Goal: Obtain resource: Obtain resource

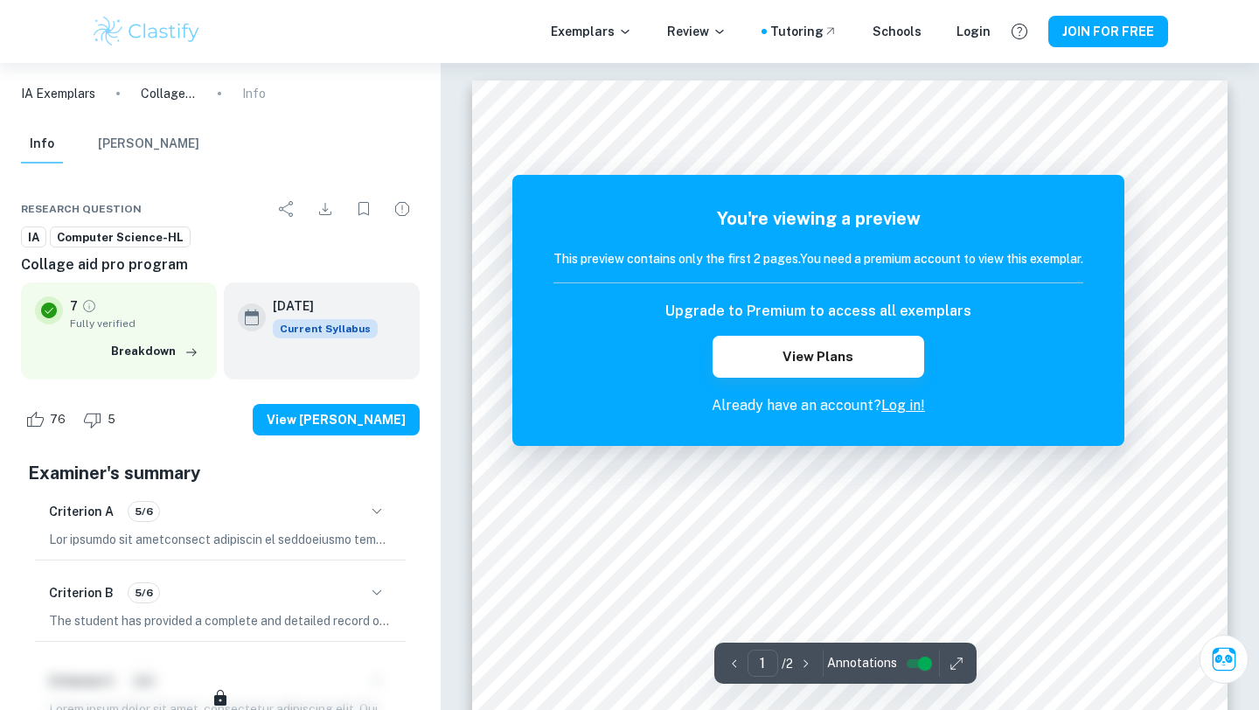
scroll to position [15, 0]
click at [325, 211] on icon "Download" at bounding box center [325, 209] width 21 height 21
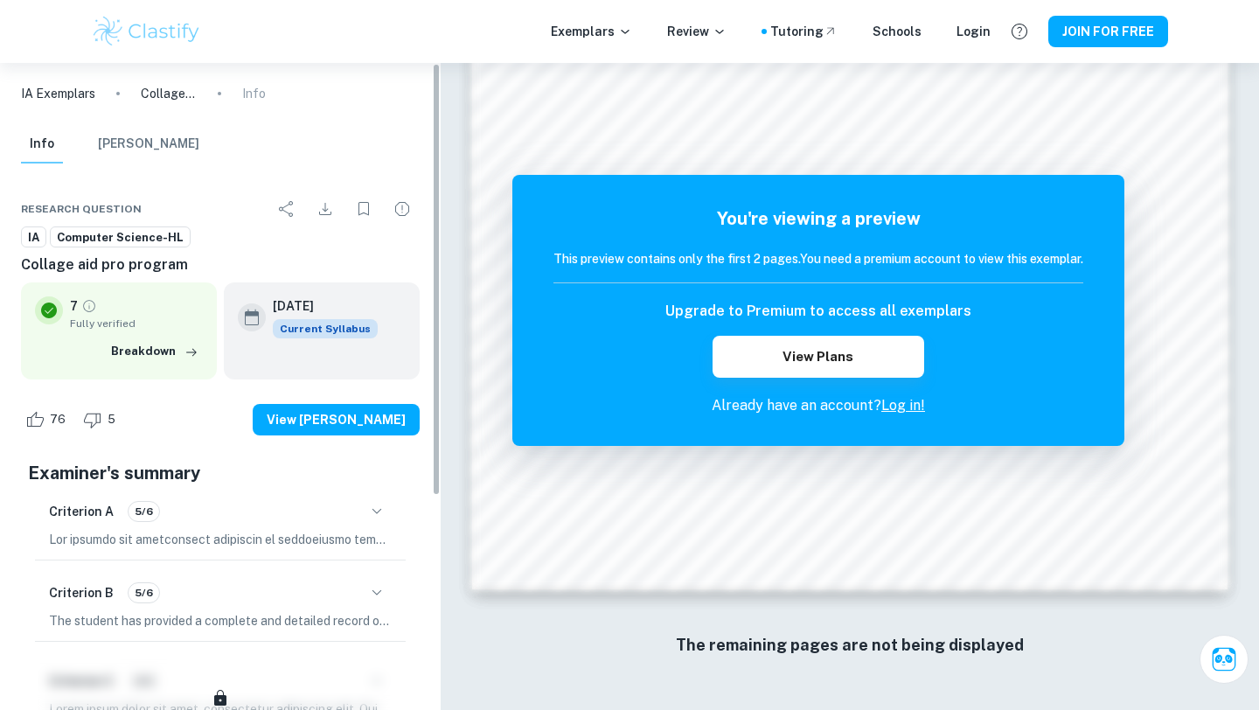
click at [93, 157] on div "Info [PERSON_NAME]" at bounding box center [110, 144] width 178 height 38
click at [92, 145] on div "Info [PERSON_NAME]" at bounding box center [110, 144] width 178 height 38
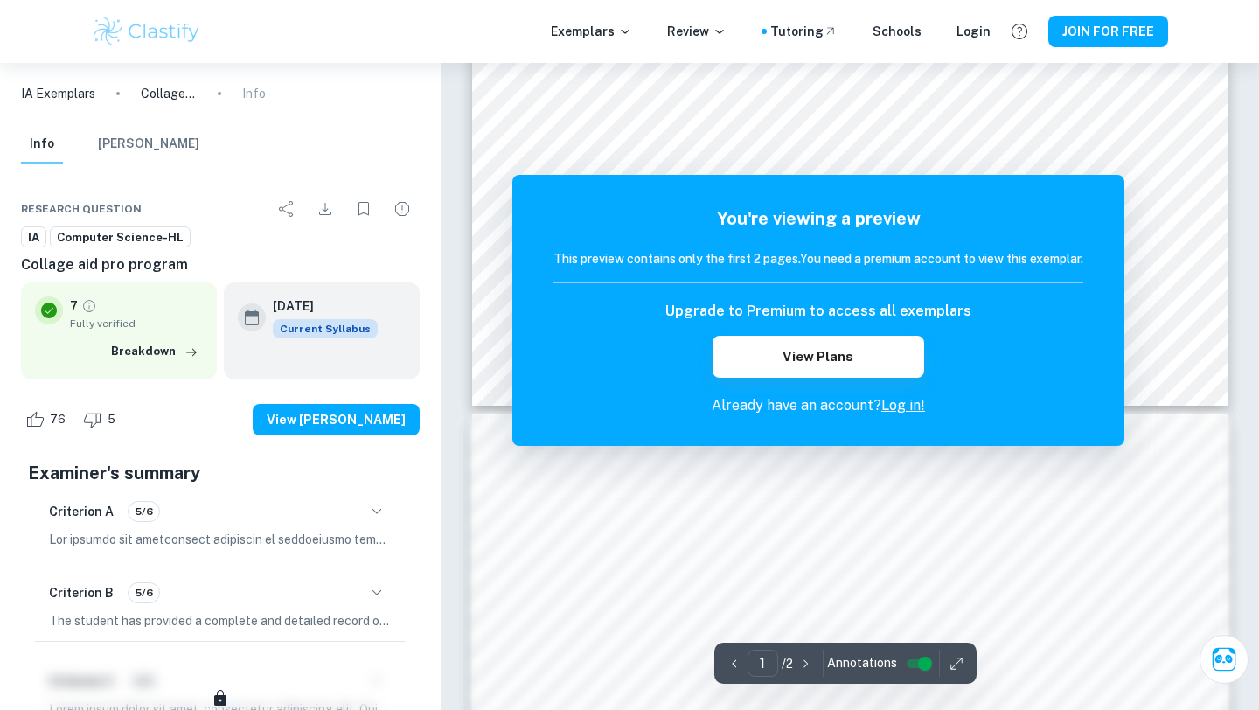
scroll to position [663, 0]
